Goal: Task Accomplishment & Management: Use online tool/utility

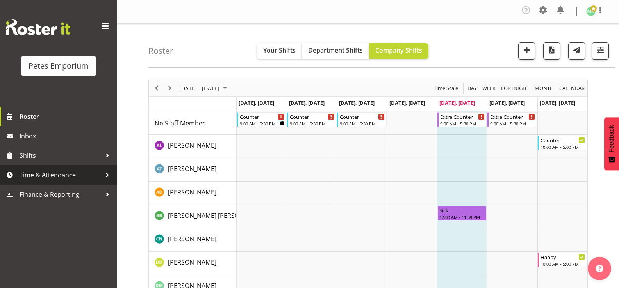
click at [76, 176] on span "Time & Attendance" at bounding box center [61, 175] width 82 height 12
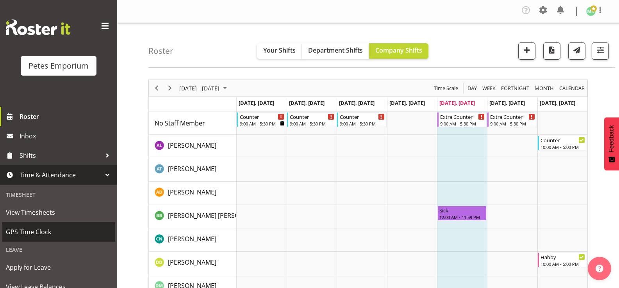
click at [61, 228] on span "GPS Time Clock" at bounding box center [58, 232] width 105 height 12
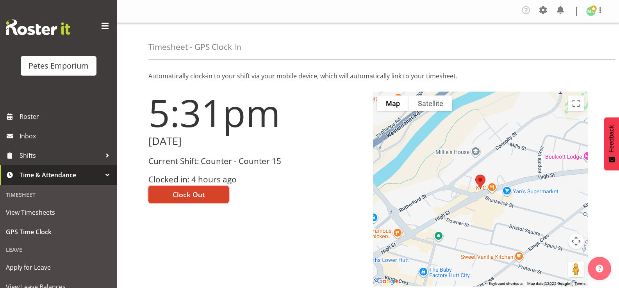
click at [194, 199] on span "Clock Out" at bounding box center [189, 195] width 32 height 10
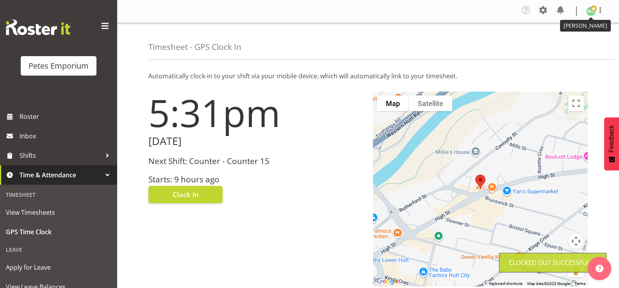
click at [592, 12] on img at bounding box center [590, 11] width 9 height 9
click at [562, 48] on link "Log Out" at bounding box center [567, 43] width 75 height 14
